Goal: Task Accomplishment & Management: Manage account settings

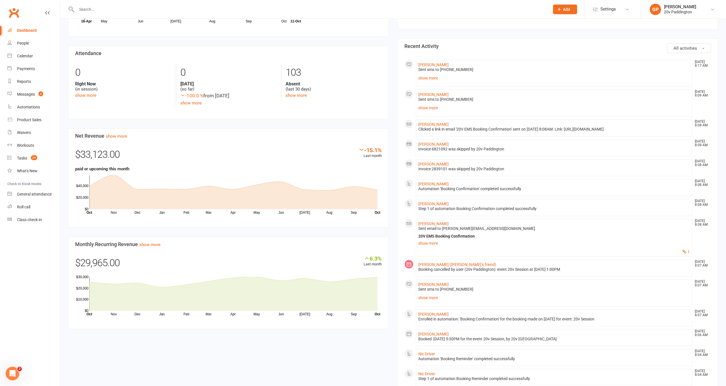
scroll to position [255, 0]
click at [712, 8] on icon at bounding box center [712, 9] width 5 height 5
click at [674, 61] on link "Switch to: 20v Toorak" at bounding box center [683, 65] width 85 height 13
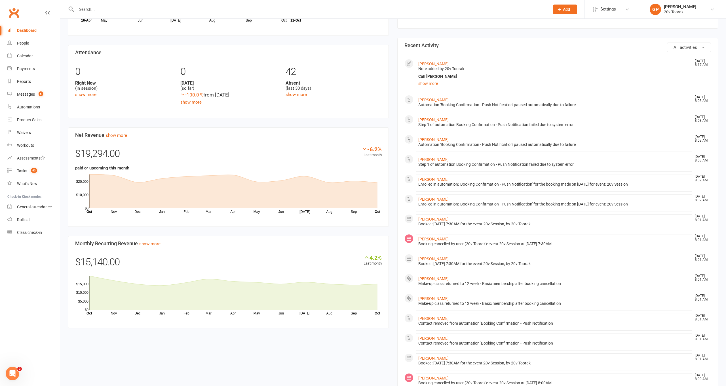
scroll to position [256, 0]
click at [23, 83] on div "Reports" at bounding box center [24, 81] width 14 height 5
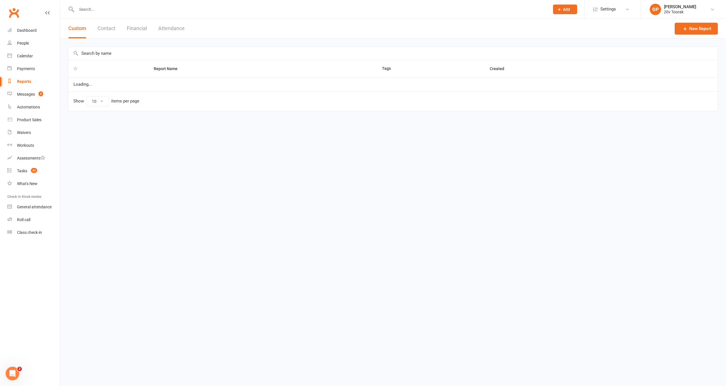
select select "100"
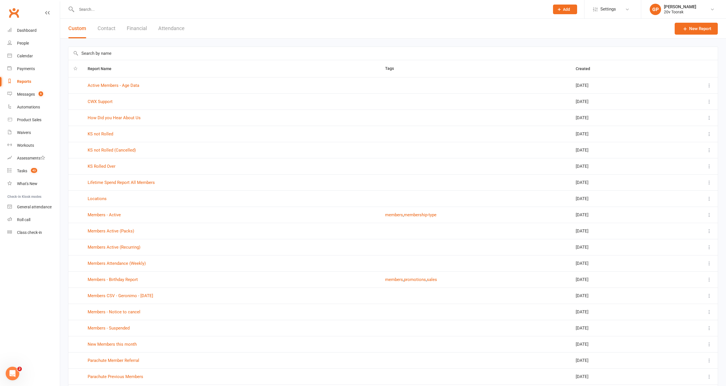
click at [137, 30] on button "Financial" at bounding box center [137, 29] width 20 height 20
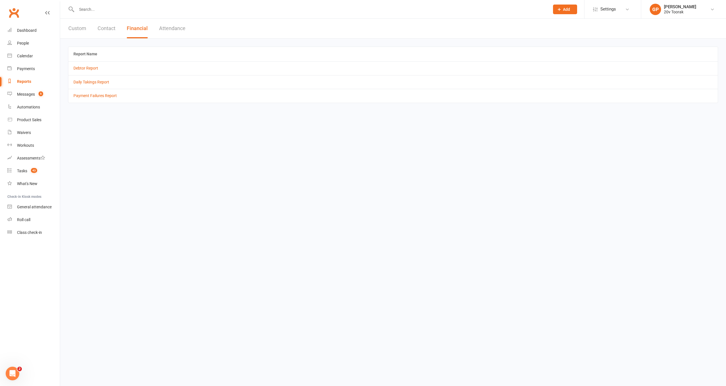
click at [93, 80] on link "Daily Takings Report" at bounding box center [91, 82] width 36 height 5
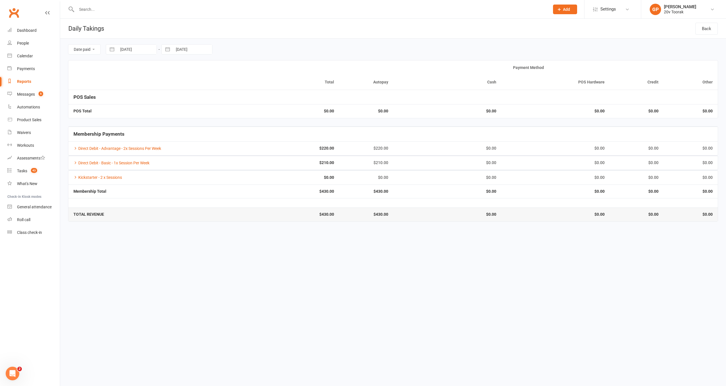
click at [115, 51] on button "button" at bounding box center [112, 50] width 10 height 10
select select "8"
select select "2025"
select select "9"
select select "2025"
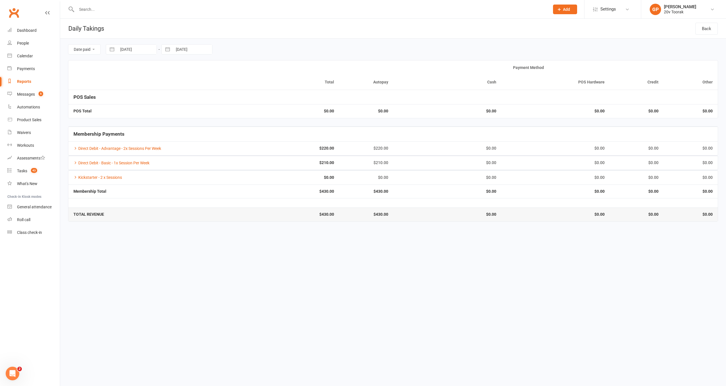
select select "10"
select select "2025"
click at [150, 94] on td "1" at bounding box center [151, 93] width 11 height 11
type input "01 Oct 2025"
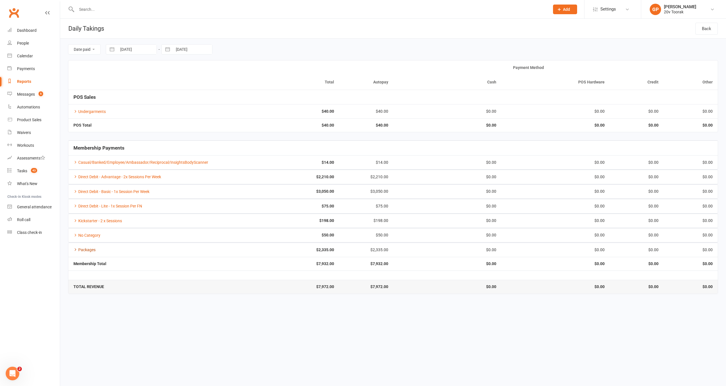
click at [77, 247] on link "Packages" at bounding box center [84, 249] width 22 height 5
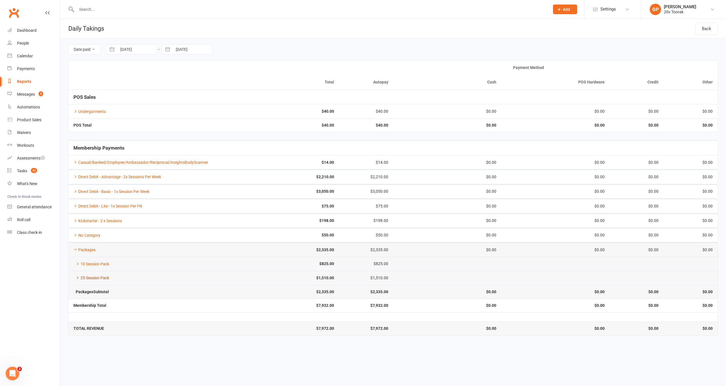
click at [75, 275] on link "25 Session Pack" at bounding box center [91, 277] width 36 height 5
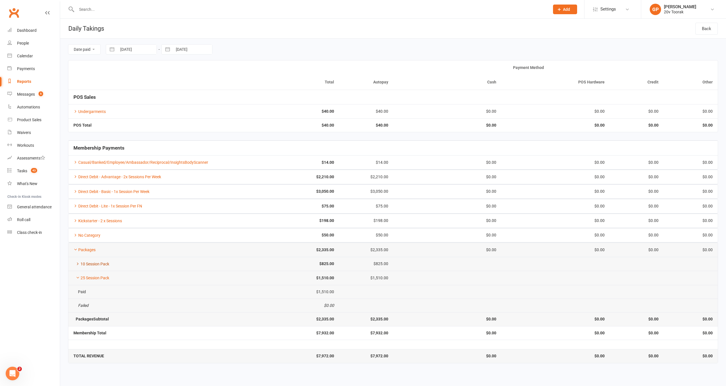
click at [78, 264] on link "10 Session Pack" at bounding box center [91, 264] width 36 height 5
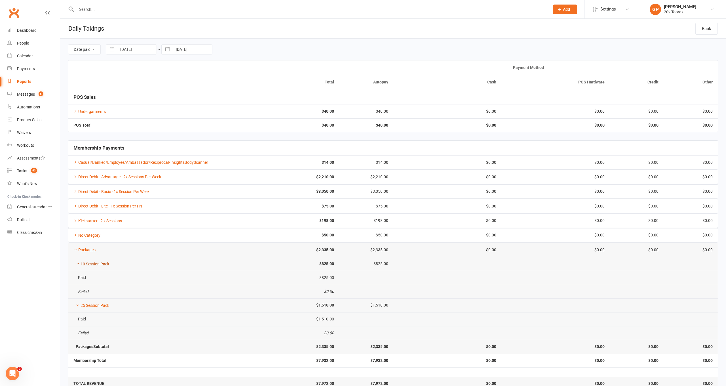
click at [78, 264] on link "10 Session Pack" at bounding box center [91, 264] width 36 height 5
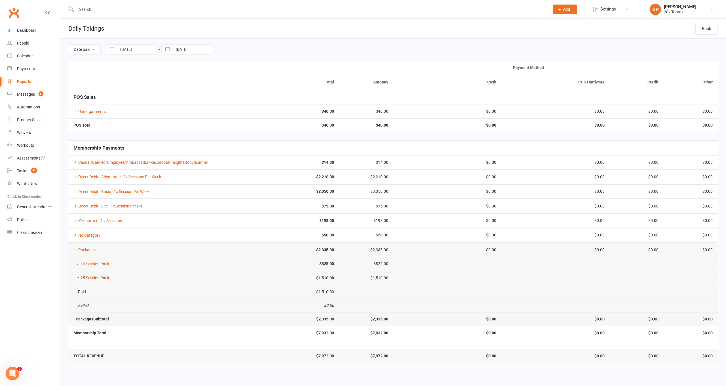
click at [76, 275] on icon at bounding box center [78, 277] width 4 height 4
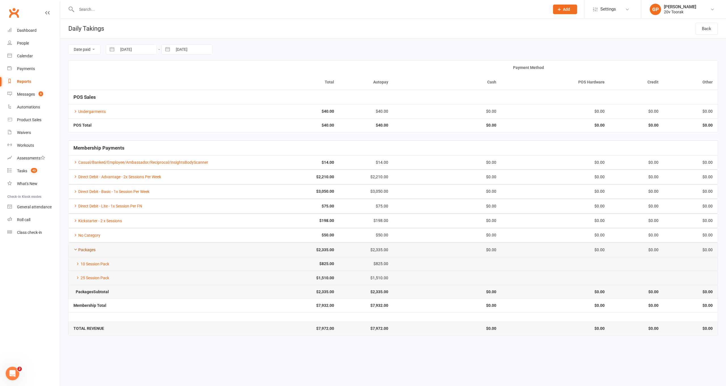
scroll to position [0, 0]
click at [75, 249] on icon at bounding box center [75, 249] width 4 height 4
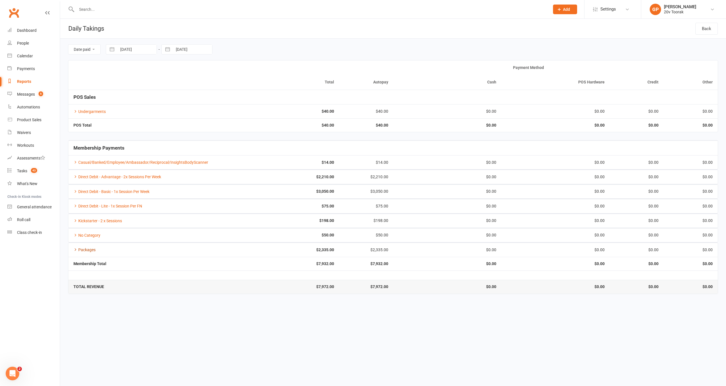
scroll to position [0, 0]
click at [24, 69] on div "Payments" at bounding box center [26, 68] width 18 height 5
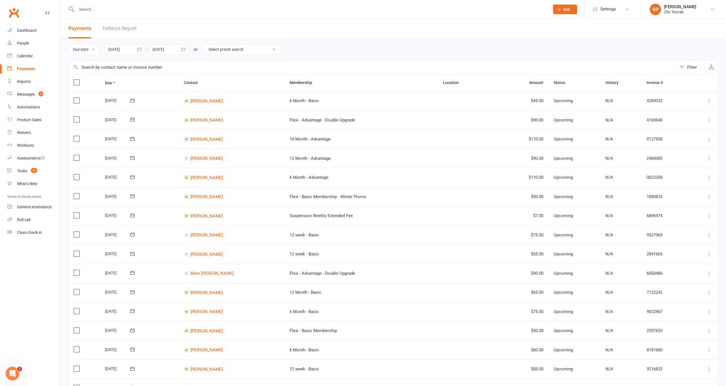
click at [186, 50] on icon "button" at bounding box center [183, 49] width 4 height 4
click at [159, 61] on icon "button" at bounding box center [158, 63] width 4 height 5
click at [237, 95] on span "10" at bounding box center [234, 95] width 5 height 5
type input "10 Oct 2025"
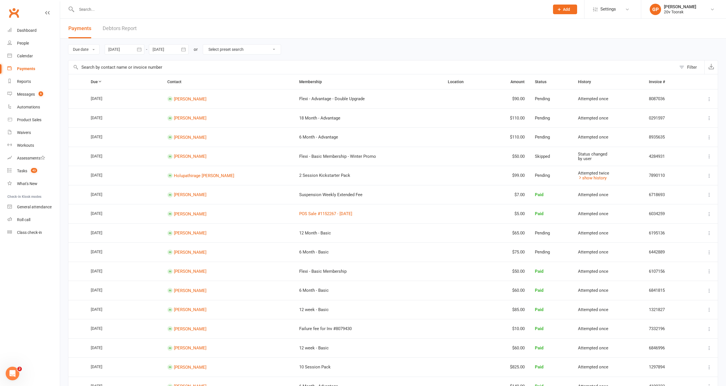
click at [140, 48] on icon "button" at bounding box center [139, 49] width 4 height 4
click at [204, 64] on icon "button" at bounding box center [203, 63] width 4 height 5
click at [201, 96] on button "11" at bounding box center [204, 95] width 14 height 10
type input "11 Oct 2025"
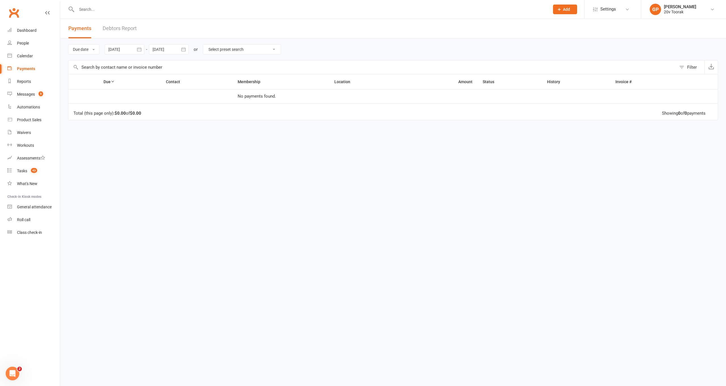
click at [188, 50] on button "button" at bounding box center [183, 49] width 10 height 10
click at [222, 131] on button "30" at bounding box center [222, 128] width 12 height 10
type input "30 Oct 2025"
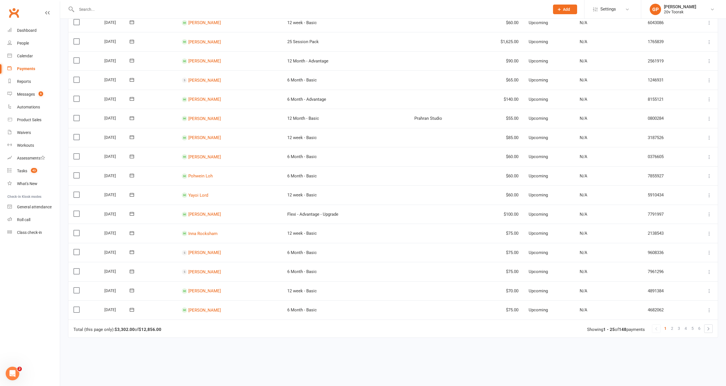
scroll to position [250, 0]
click at [698, 325] on link "6" at bounding box center [699, 329] width 7 height 8
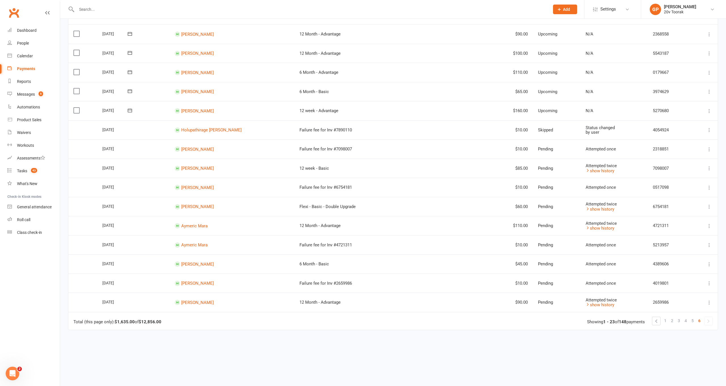
scroll to position [220, 0]
click at [690, 317] on link "5" at bounding box center [692, 321] width 7 height 8
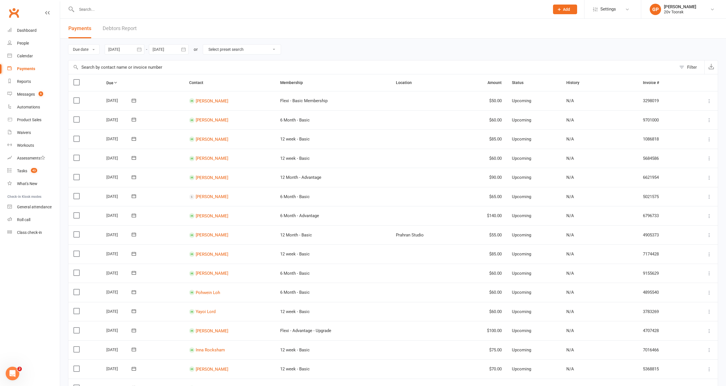
scroll to position [0, 0]
click at [714, 8] on icon at bounding box center [712, 9] width 5 height 5
click at [685, 32] on link "Switch to: 20v Gold Coast" at bounding box center [683, 38] width 85 height 13
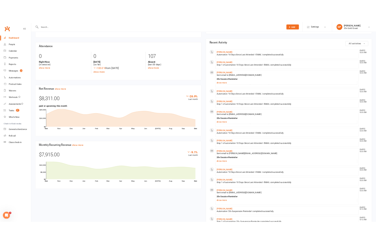
scroll to position [264, 0]
